Goal: Navigation & Orientation: Go to known website

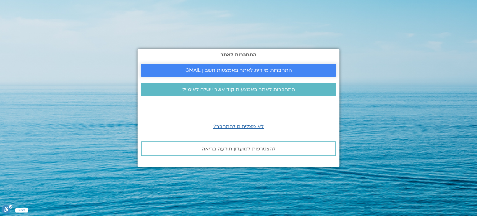
click at [291, 69] on span "התחברות מיידית לאתר באמצעות חשבון GMAIL" at bounding box center [238, 70] width 181 height 6
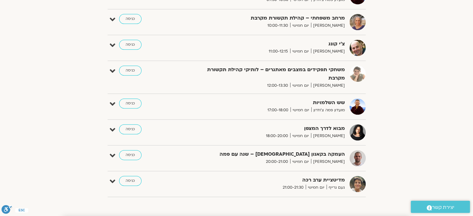
scroll to position [236, 0]
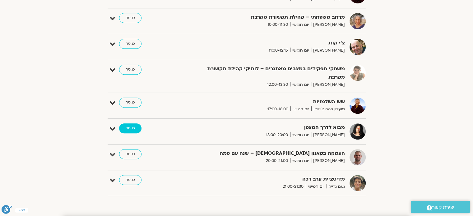
click at [137, 128] on link "כניסה" at bounding box center [130, 128] width 22 height 10
